Goal: Task Accomplishment & Management: Use online tool/utility

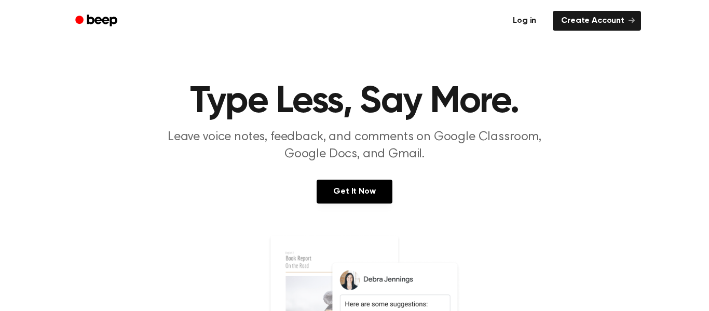
click at [536, 20] on link "Log in" at bounding box center [525, 21] width 44 height 24
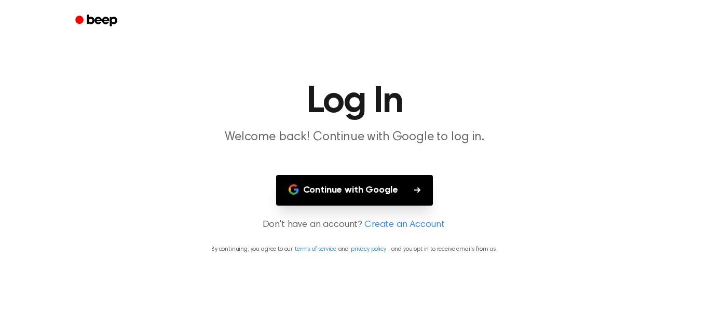
click at [347, 194] on button "Continue with Google" at bounding box center [354, 190] width 157 height 31
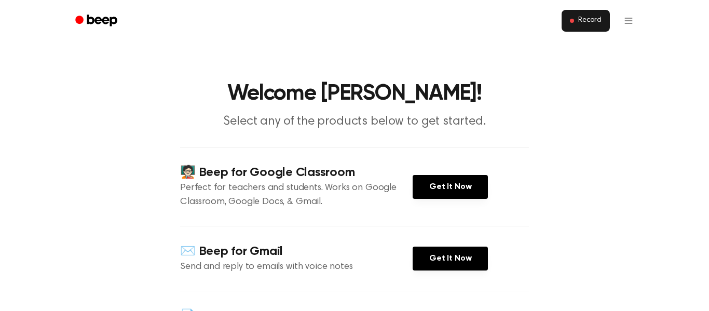
click at [584, 21] on span "Record" at bounding box center [589, 20] width 23 height 9
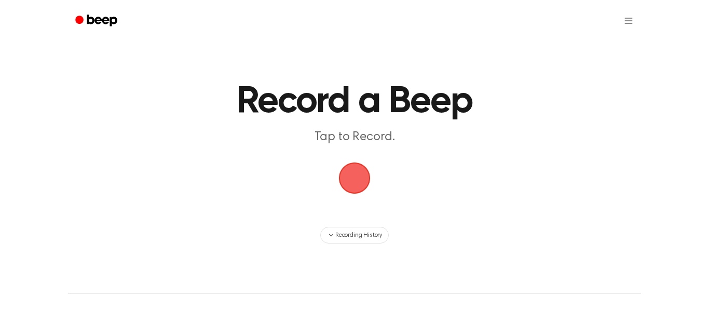
click at [353, 195] on span "button" at bounding box center [355, 178] width 34 height 34
click at [352, 169] on span "button" at bounding box center [354, 178] width 29 height 29
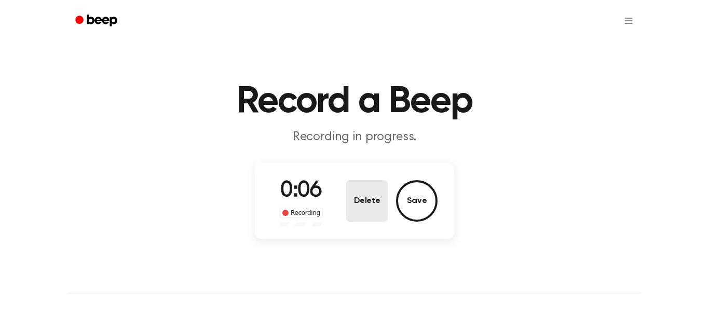
click at [357, 188] on button "Delete" at bounding box center [367, 201] width 42 height 42
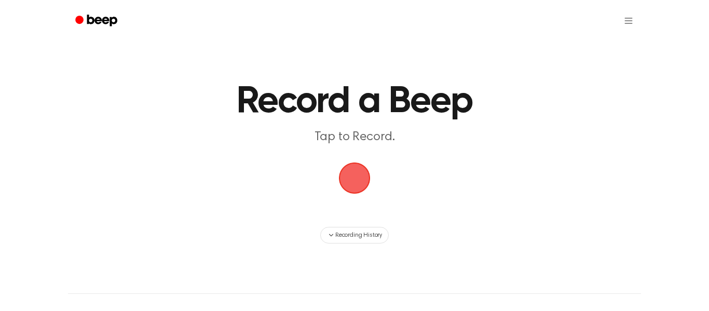
click at [356, 173] on span "button" at bounding box center [355, 179] width 32 height 32
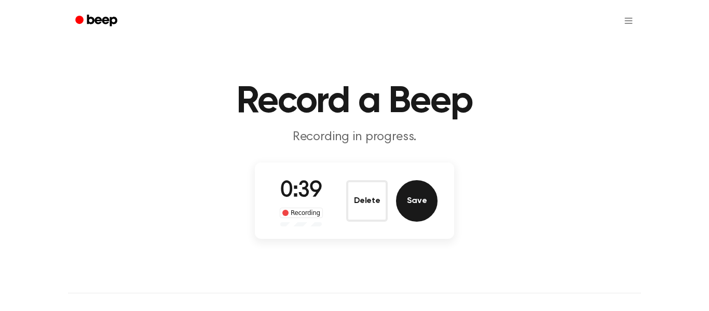
click at [412, 188] on button "Save" at bounding box center [417, 201] width 42 height 42
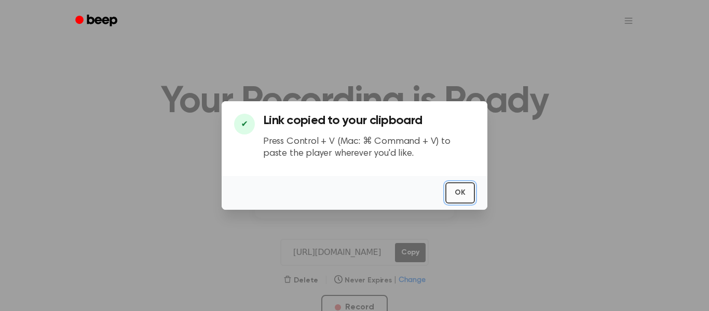
click at [455, 196] on button "OK" at bounding box center [461, 192] width 30 height 21
